Goal: Task Accomplishment & Management: Manage account settings

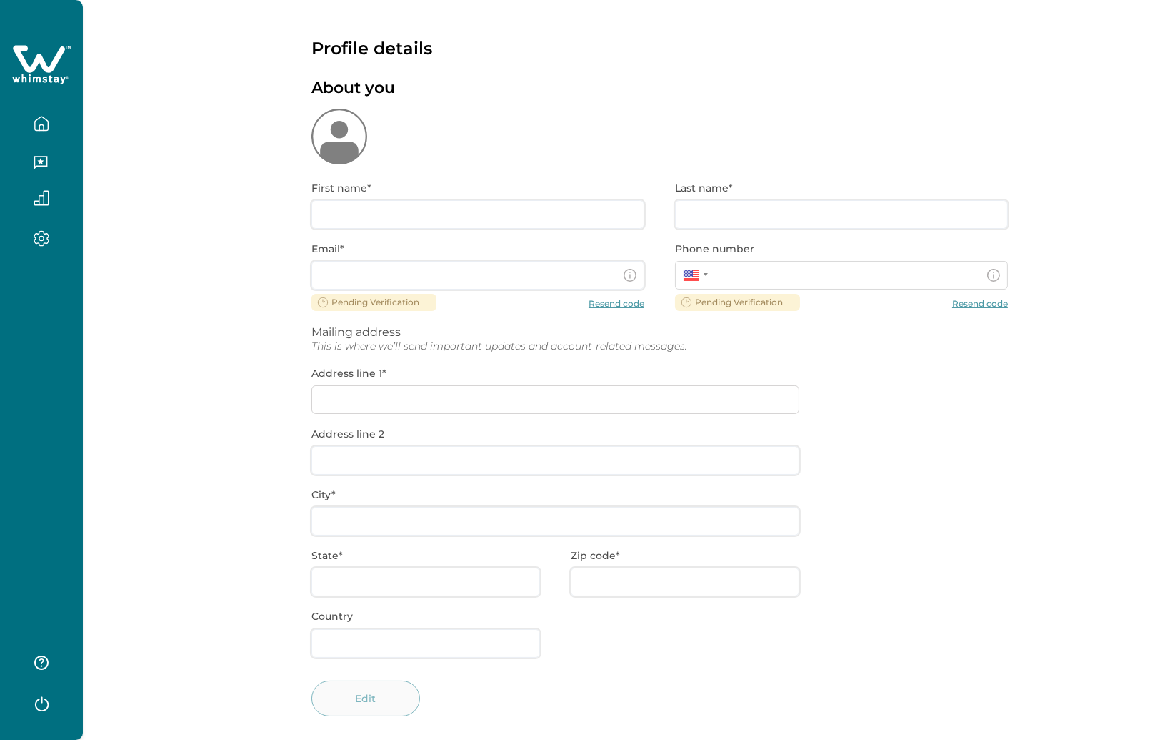
type input "[PERSON_NAME]"
type input "Cazabon"
type input "[EMAIL_ADDRESS][DOMAIN_NAME]"
type input "**********"
type input "TBD"
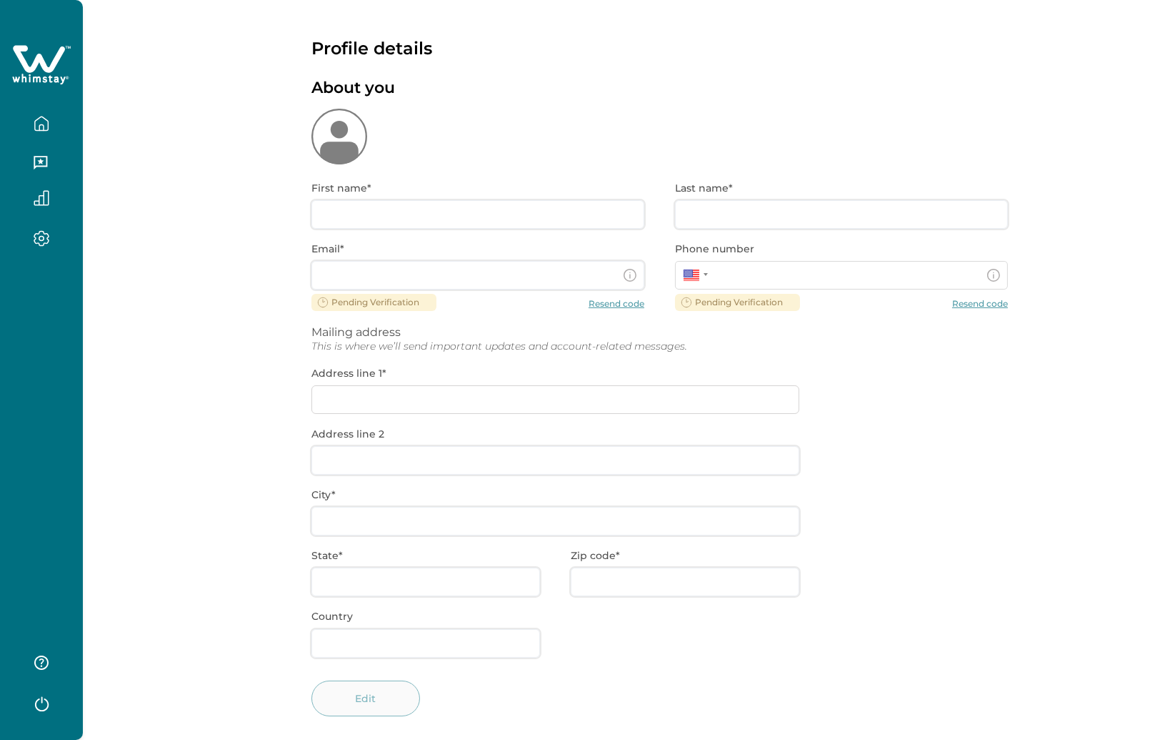
type input "CA"
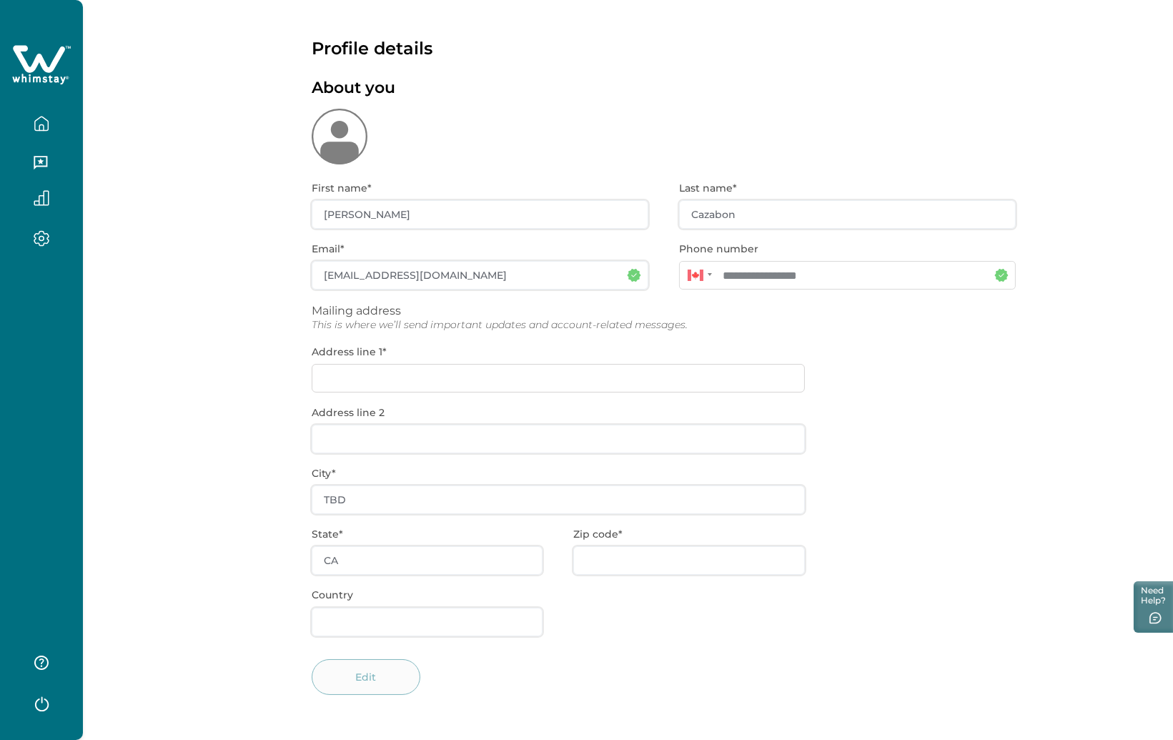
click at [34, 125] on icon "button" at bounding box center [42, 124] width 16 height 16
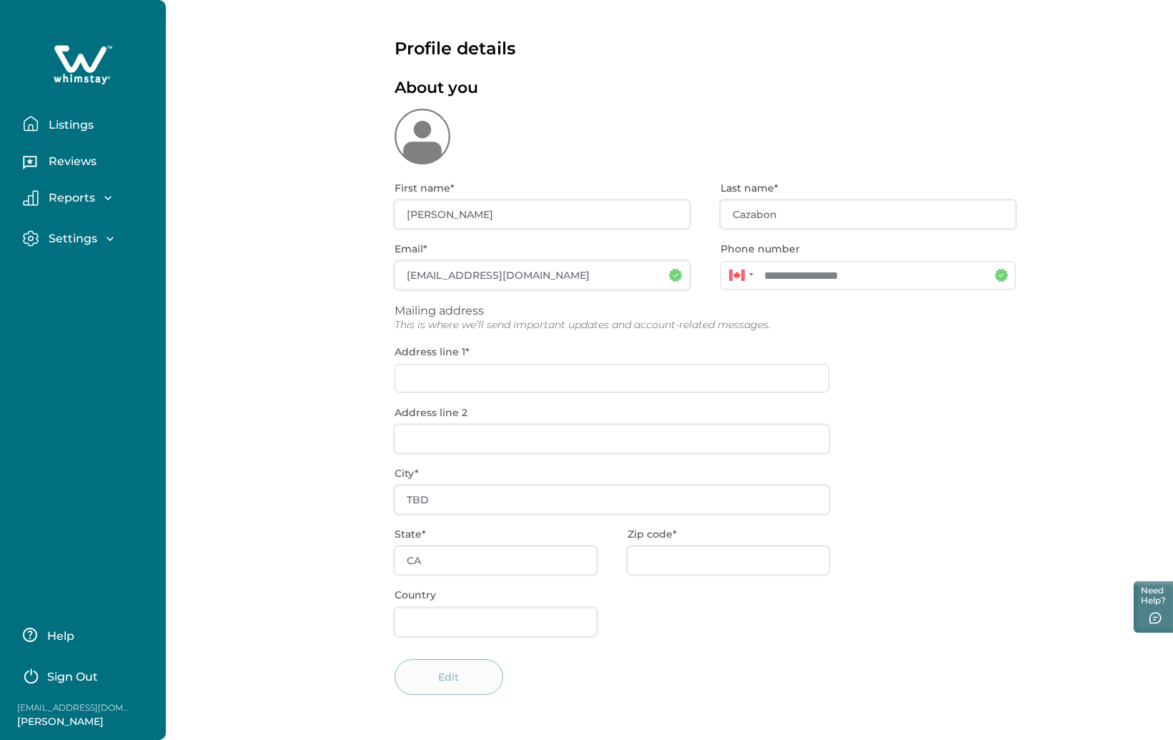
click at [69, 121] on p "Listings" at bounding box center [68, 125] width 49 height 14
